Goal: Task Accomplishment & Management: Use online tool/utility

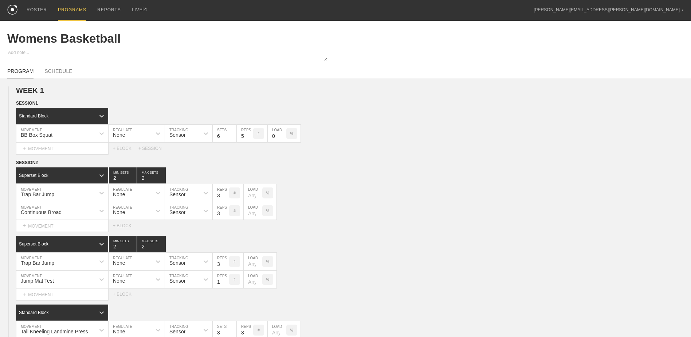
click at [62, 9] on div "PROGRAMS" at bounding box center [72, 10] width 28 height 21
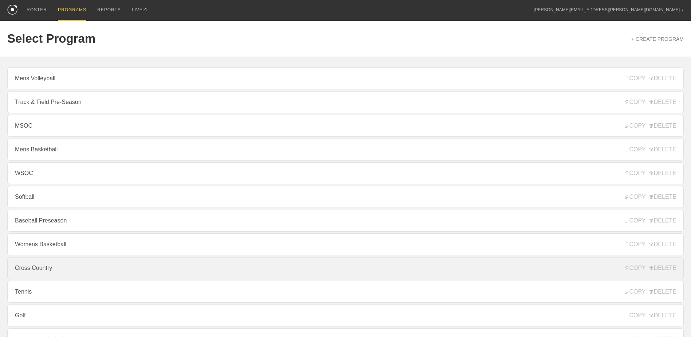
scroll to position [78, 0]
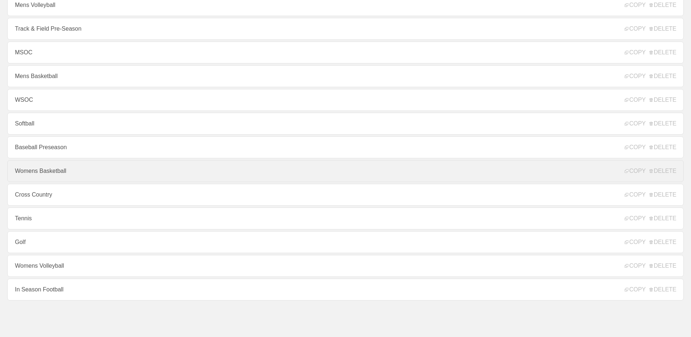
click at [50, 173] on link "Womens Basketball" at bounding box center [345, 171] width 677 height 22
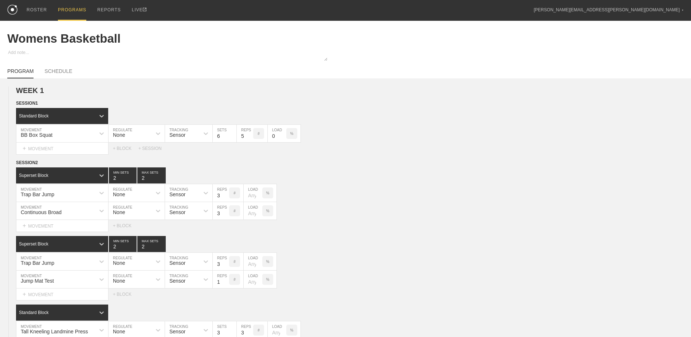
click at [77, 9] on div "PROGRAMS" at bounding box center [72, 10] width 28 height 21
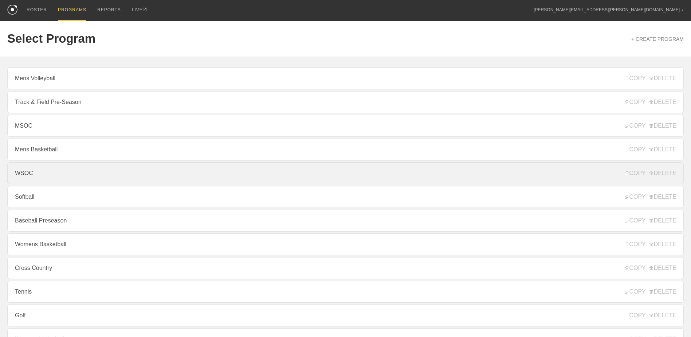
click at [74, 176] on link "WSOC" at bounding box center [345, 173] width 677 height 22
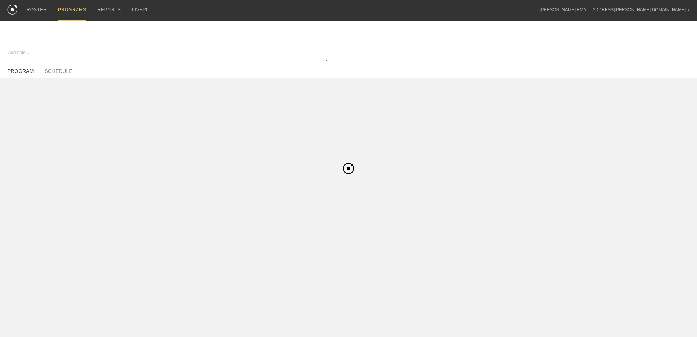
type textarea "x"
type input "WSOC"
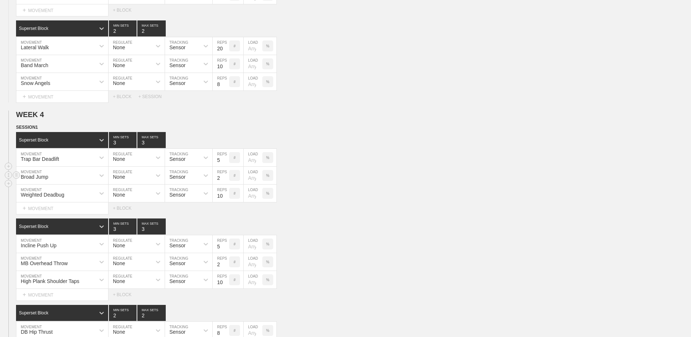
scroll to position [819, 0]
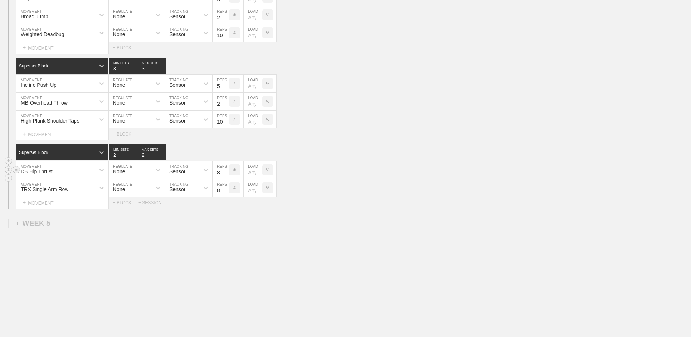
click at [57, 172] on div "DB Hip Thrust" at bounding box center [55, 170] width 79 height 12
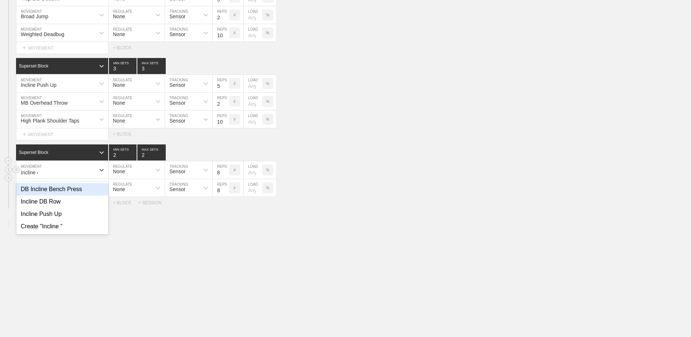
type input "Incline db"
click at [71, 190] on div "Incline DB Row" at bounding box center [62, 189] width 92 height 12
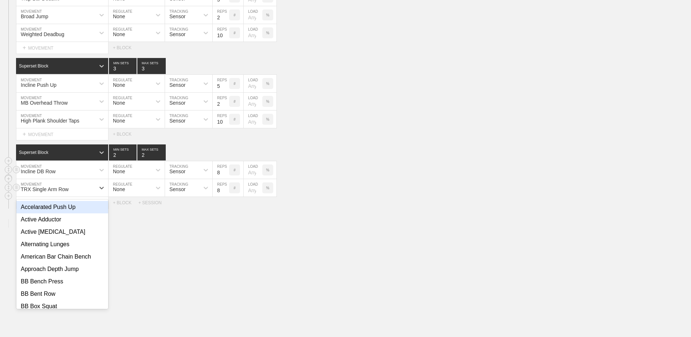
click at [92, 188] on div "TRX Single Arm Row" at bounding box center [55, 187] width 79 height 12
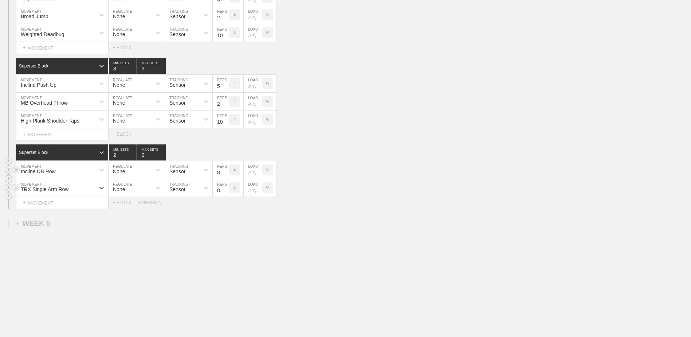
click at [92, 188] on div "TRX Single Arm Row" at bounding box center [55, 187] width 79 height 12
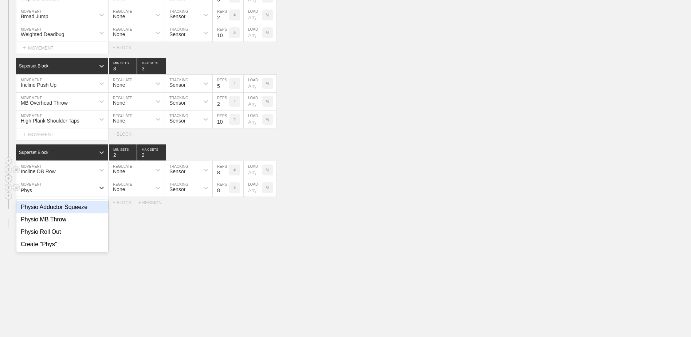
type input "Physi"
click at [90, 206] on div "Physio Adductor Squeeze" at bounding box center [62, 207] width 92 height 12
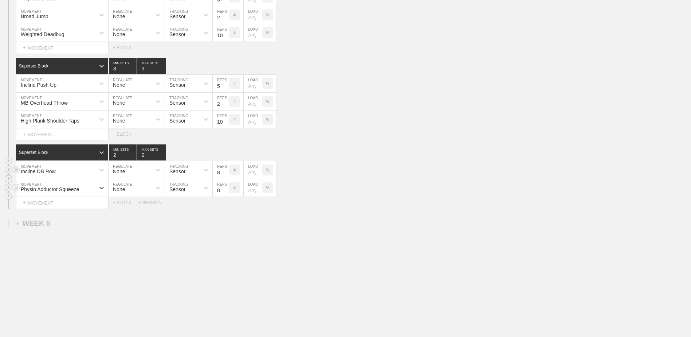
click at [226, 186] on input "8" at bounding box center [221, 187] width 16 height 17
click at [226, 187] on input "9" at bounding box center [221, 187] width 16 height 17
click at [226, 187] on input "10" at bounding box center [221, 187] width 16 height 17
click at [226, 187] on input "11" at bounding box center [221, 187] width 16 height 17
click at [226, 187] on input "12" at bounding box center [221, 187] width 16 height 17
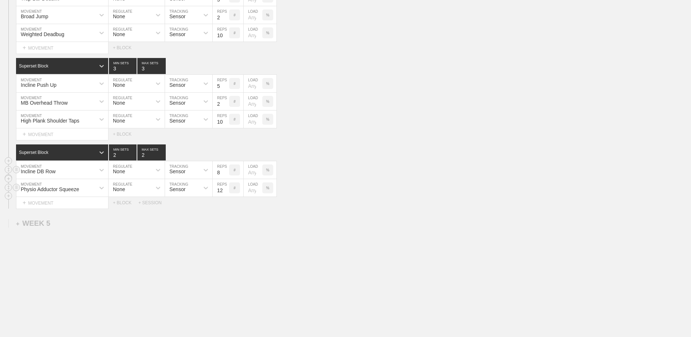
click at [226, 187] on input "13" at bounding box center [221, 187] width 16 height 17
click at [226, 188] on input "14" at bounding box center [221, 187] width 16 height 17
click at [226, 188] on input "15" at bounding box center [221, 187] width 16 height 17
click at [226, 188] on input "16" at bounding box center [221, 187] width 16 height 17
click at [226, 188] on input "17" at bounding box center [221, 187] width 16 height 17
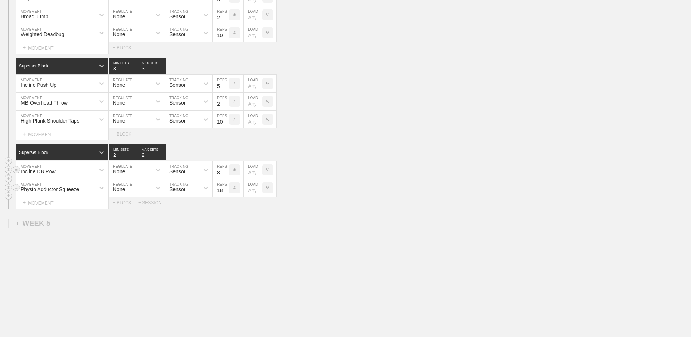
click at [226, 188] on input "18" at bounding box center [221, 187] width 16 height 17
click at [226, 188] on input "19" at bounding box center [221, 187] width 16 height 17
type input "20"
click at [226, 188] on input "20" at bounding box center [221, 187] width 16 height 17
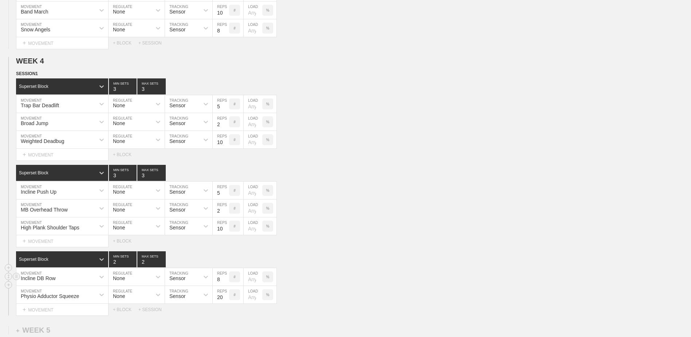
scroll to position [746, 0]
